Goal: Information Seeking & Learning: Find specific fact

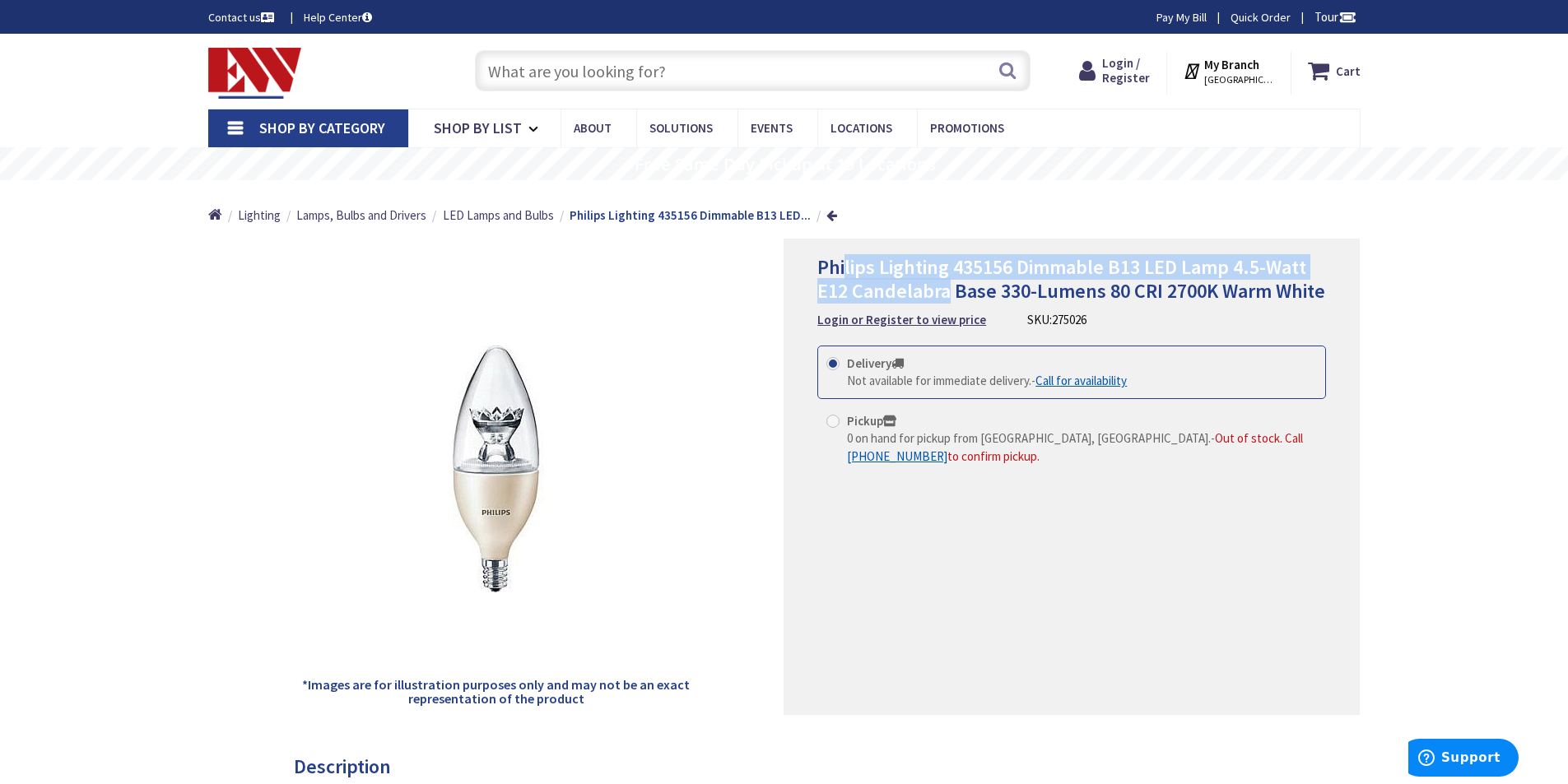
drag, startPoint x: 946, startPoint y: 290, endPoint x: 847, endPoint y: 276, distance: 100.0
click at [847, 276] on span "Philips Lighting 435156 Dimmable B13 LED Lamp 4.5-Watt E12 Candelabra Base 330-…" at bounding box center [1071, 279] width 508 height 49
click at [1134, 277] on span "Philips Lighting 435156 Dimmable B13 LED Lamp 4.5-Watt E12 Candelabra Base 330-…" at bounding box center [1071, 279] width 508 height 49
drag, startPoint x: 1105, startPoint y: 262, endPoint x: 784, endPoint y: 265, distance: 321.0
click at [784, 265] on div "Philips Lighting 435156 Dimmable B13 LED Lamp 4.5-Watt E12 Candelabra Base 330-…" at bounding box center [1072, 477] width 576 height 477
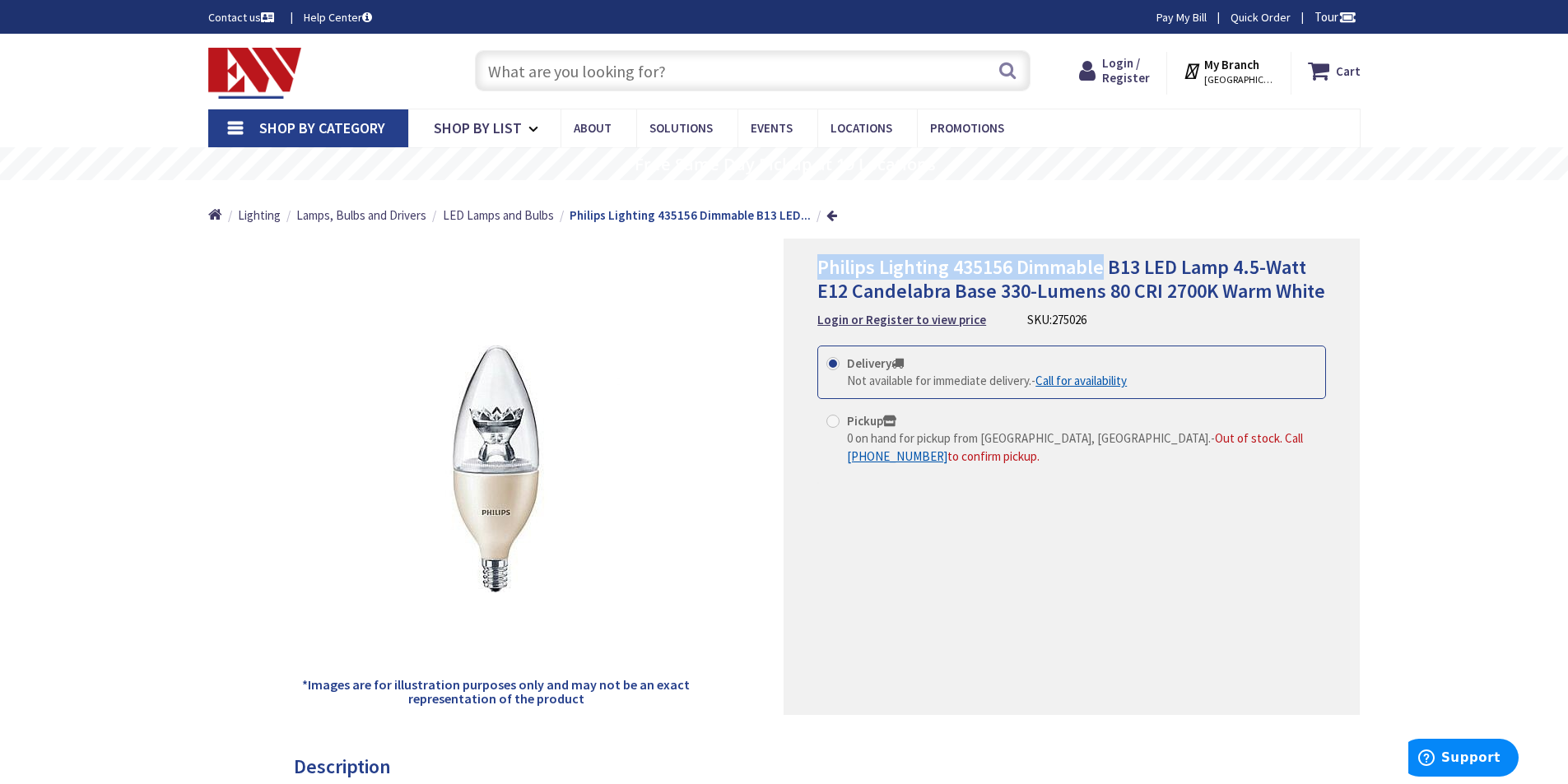
copy span "Philips Lighting 435156 Dimmable"
click at [1168, 290] on span "Philips Lighting 435156 Dimmable B13 LED Lamp 4.5-Watt E12 Candelabra Base 330-…" at bounding box center [1071, 279] width 508 height 49
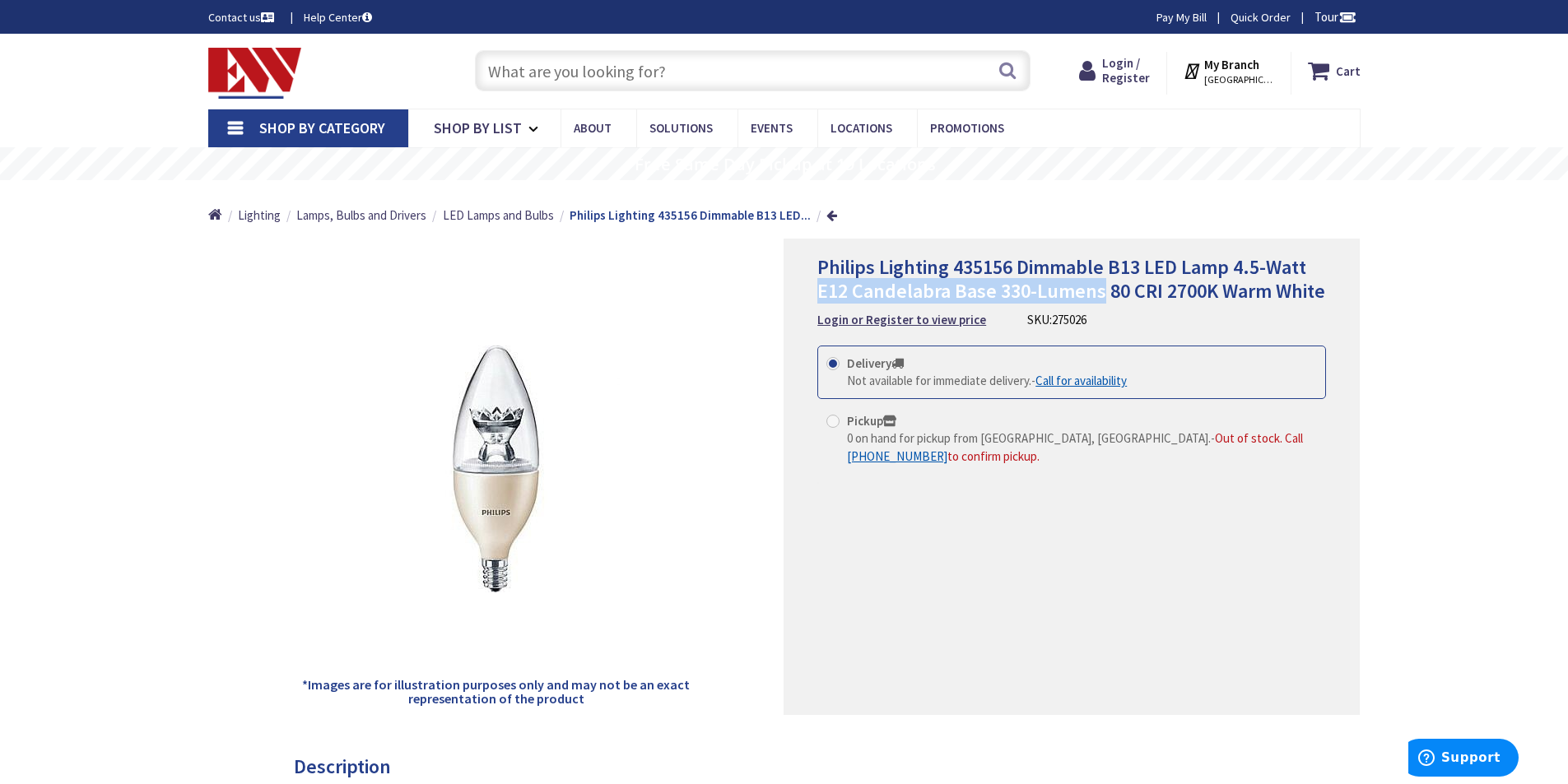
drag, startPoint x: 1102, startPoint y: 291, endPoint x: 820, endPoint y: 290, distance: 282.0
click at [820, 290] on span "Philips Lighting 435156 Dimmable B13 LED Lamp 4.5-Watt E12 Candelabra Base 330-…" at bounding box center [1071, 279] width 508 height 49
copy span "E12 Candelabra Base 330-Lumens"
